Goal: Find specific page/section: Find specific page/section

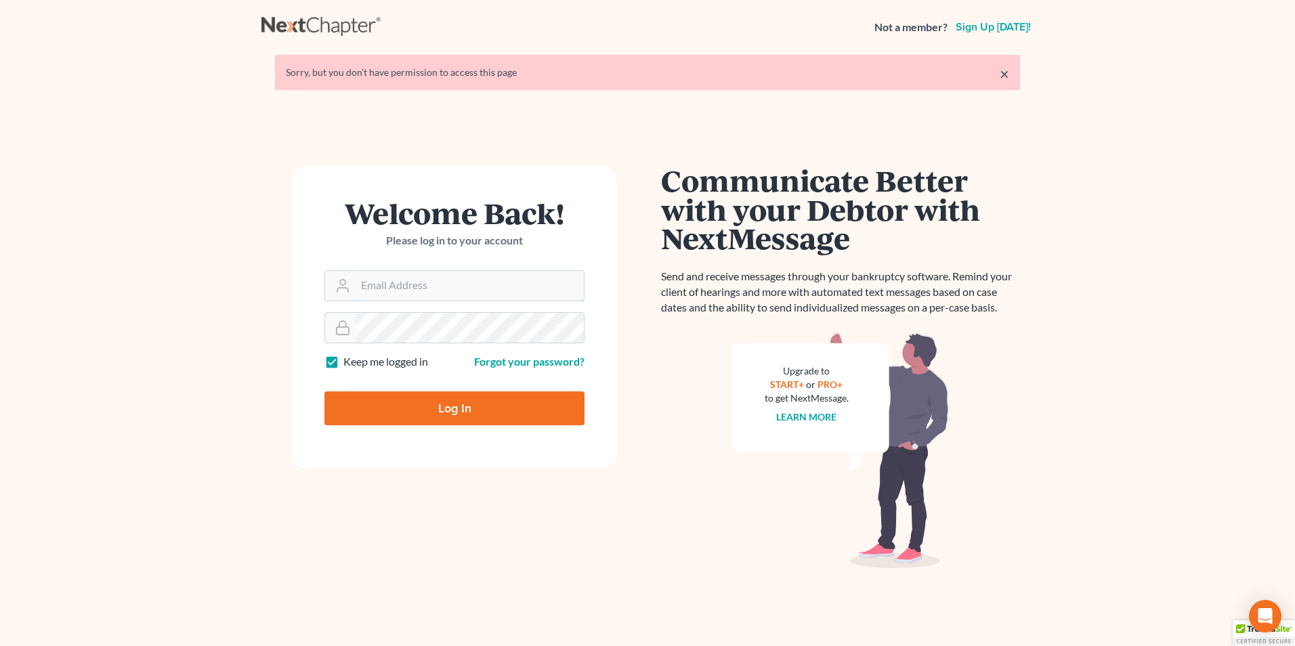
type input "[PERSON_NAME][EMAIL_ADDRESS][DOMAIN_NAME]"
click at [462, 410] on input "Log In" at bounding box center [454, 409] width 260 height 34
type input "Thinking..."
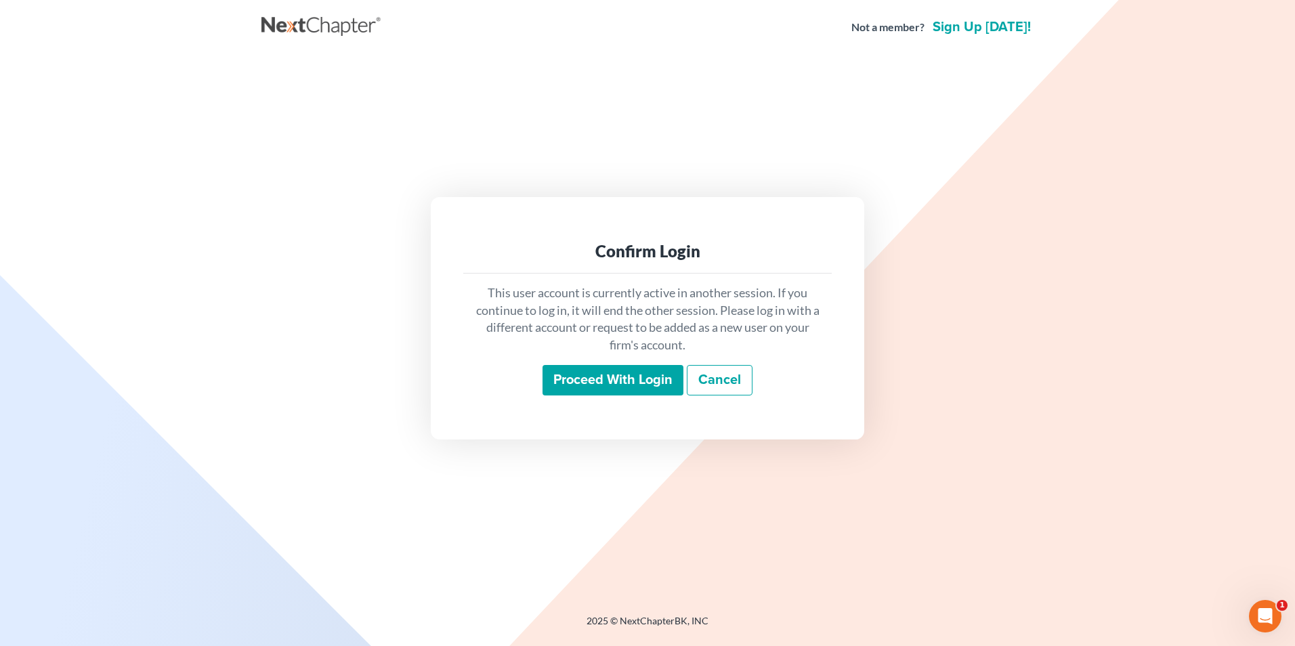
click at [644, 385] on input "Proceed with login" at bounding box center [613, 380] width 141 height 31
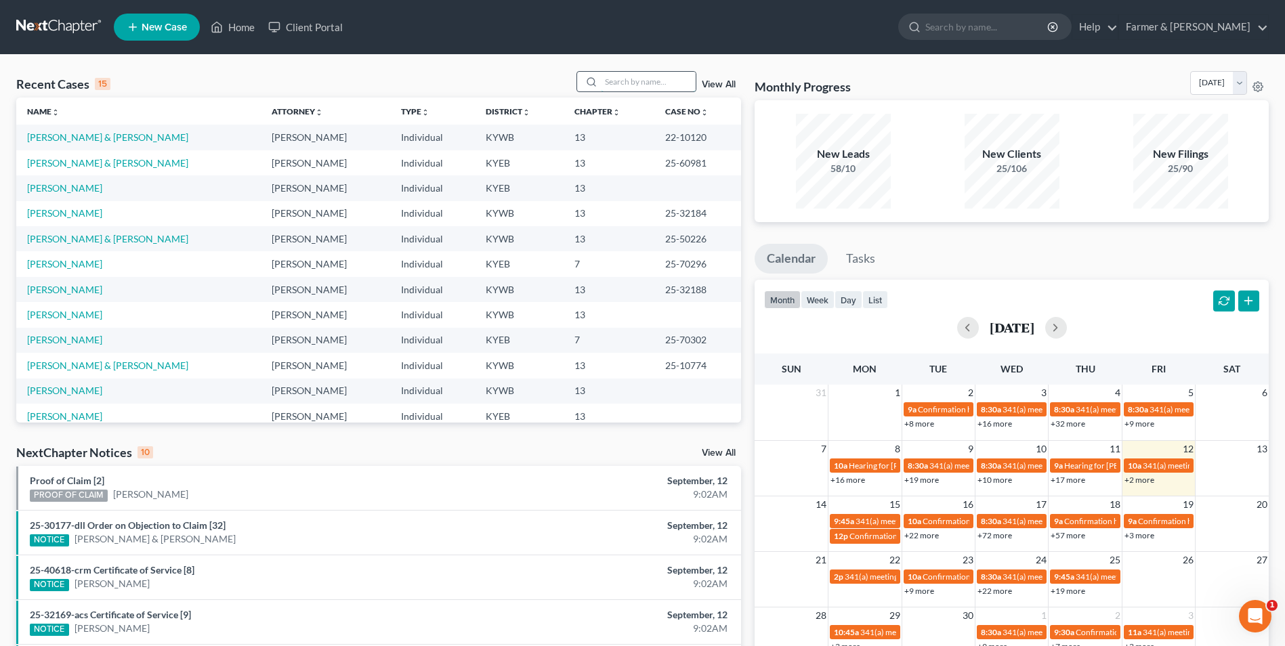
click at [656, 81] on input "search" at bounding box center [648, 82] width 95 height 20
paste input "22-10120"
type input "22-10120"
click at [121, 135] on link "Beeler, Brandy & Timothy" at bounding box center [107, 137] width 161 height 12
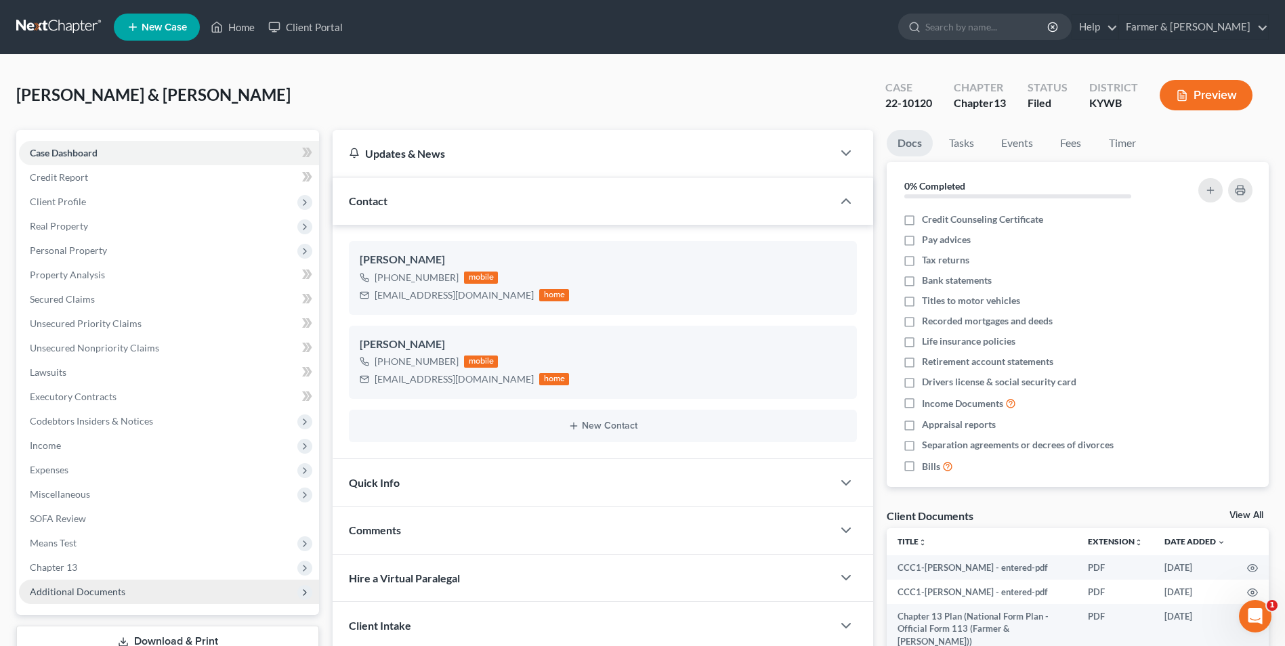
click at [119, 593] on span "Additional Documents" at bounding box center [78, 592] width 96 height 12
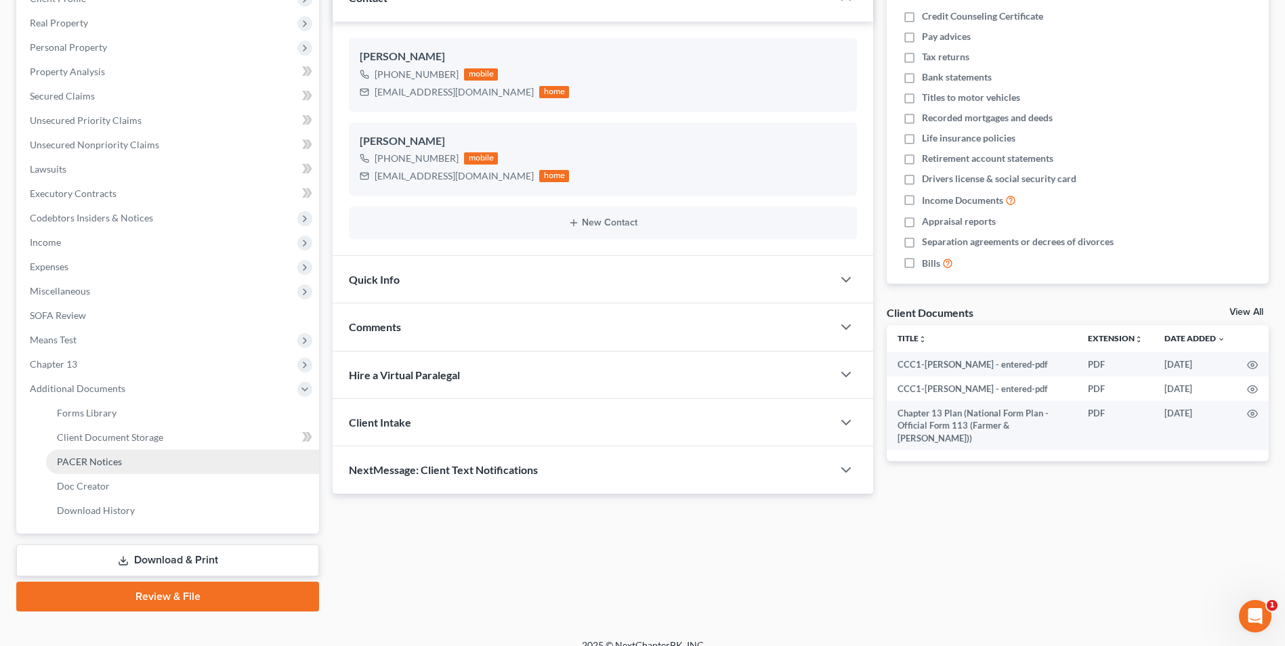
click at [140, 465] on link "PACER Notices" at bounding box center [182, 462] width 273 height 24
